Goal: Task Accomplishment & Management: Use online tool/utility

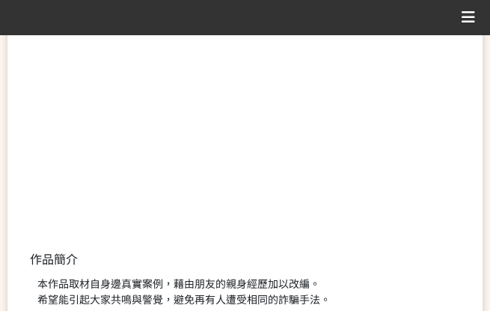
scroll to position [340, 0]
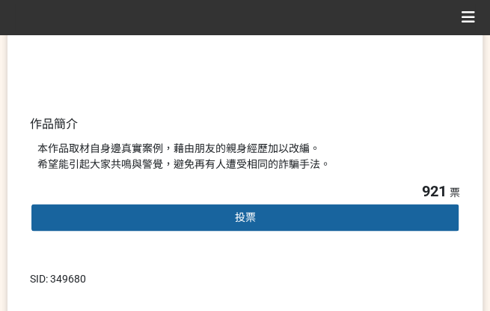
click at [230, 221] on div "投票" at bounding box center [245, 217] width 431 height 30
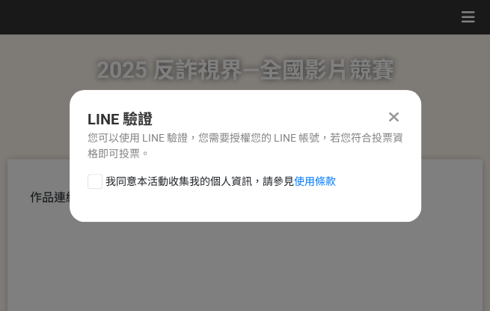
scroll to position [0, 0]
click at [183, 174] on span "我同意本活動收集我的個人資訊，請參見 使用條款" at bounding box center [221, 182] width 231 height 16
click at [98, 176] on input "我同意本活動收集我的個人資訊，請參見 使用條款" at bounding box center [93, 181] width 10 height 10
checkbox input "false"
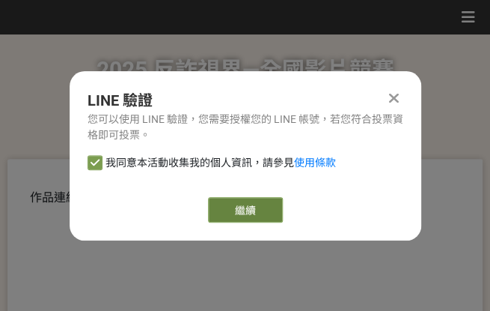
click at [234, 210] on link "繼續" at bounding box center [245, 209] width 75 height 25
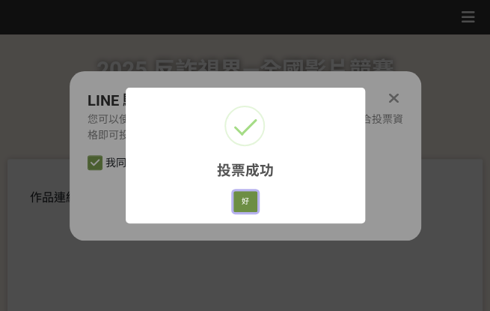
click at [240, 200] on button "好" at bounding box center [246, 201] width 24 height 21
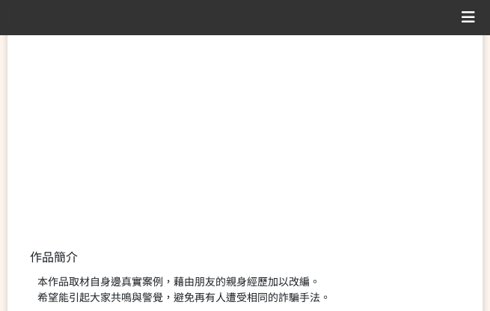
scroll to position [260, 0]
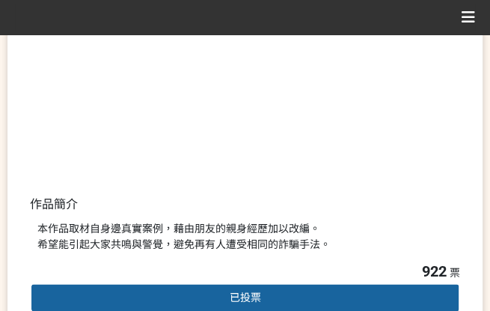
drag, startPoint x: 263, startPoint y: 218, endPoint x: 271, endPoint y: 219, distance: 8.4
click at [264, 218] on div "本作品取材自身邊真實案例，藉由朋友的親身經歷加以改編。 希望能引起大家共鳴與警覺，避免再有人遭受相同的詐騙手法。" at bounding box center [245, 236] width 431 height 46
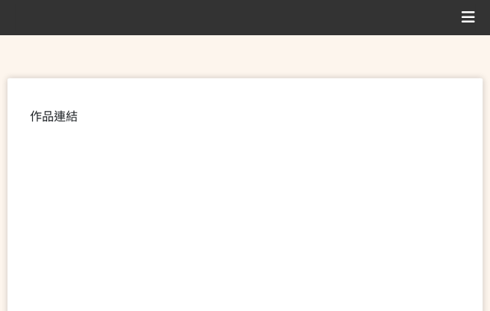
scroll to position [427, 0]
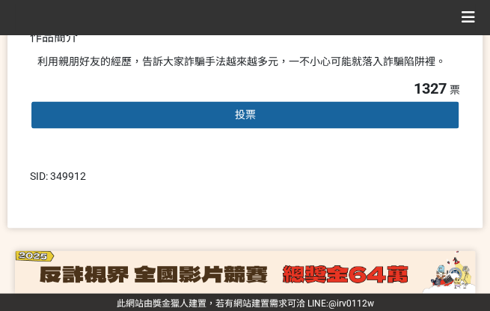
click at [292, 109] on div "投票" at bounding box center [245, 115] width 431 height 30
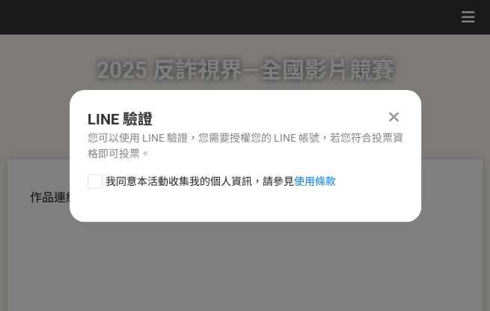
click at [245, 177] on span "我同意本活動收集我的個人資訊，請參見 使用條款" at bounding box center [221, 182] width 231 height 16
click at [98, 177] on input "我同意本活動收集我的個人資訊，請參見 使用條款" at bounding box center [93, 181] width 10 height 10
checkbox input "false"
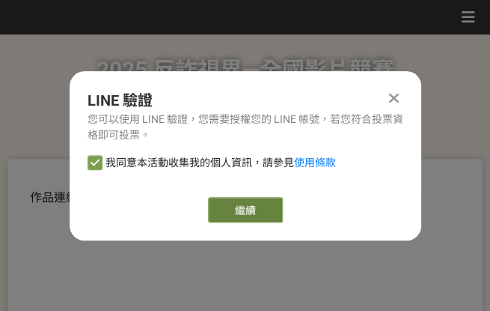
click at [253, 206] on link "繼續" at bounding box center [245, 209] width 75 height 25
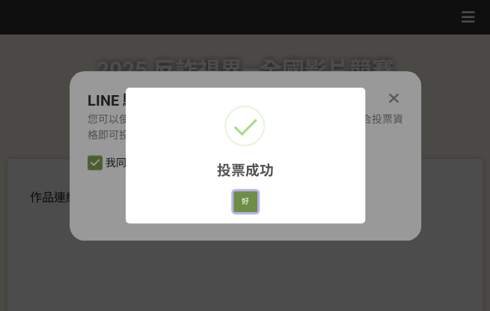
click at [243, 198] on button "好" at bounding box center [246, 201] width 24 height 21
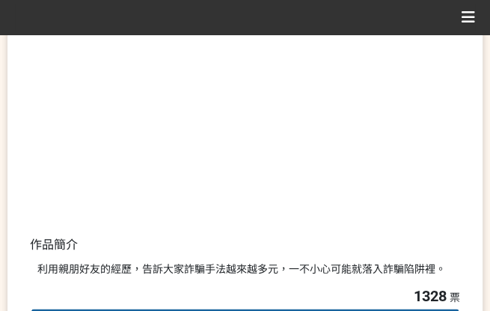
scroll to position [324, 0]
